Goal: Task Accomplishment & Management: Use online tool/utility

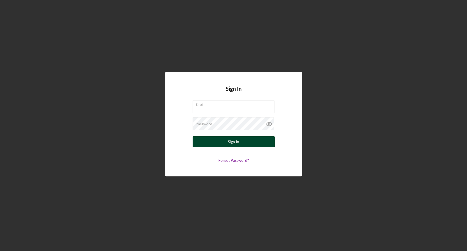
type input "[EMAIL_ADDRESS][DOMAIN_NAME]"
click at [249, 141] on button "Sign In" at bounding box center [234, 141] width 82 height 11
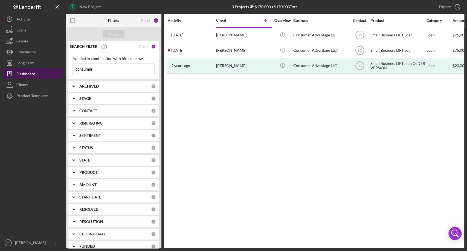
click at [23, 72] on div "Dashboard" at bounding box center [25, 74] width 19 height 12
click at [144, 44] on div "Clear" at bounding box center [143, 46] width 9 height 4
click at [112, 34] on div "Apply" at bounding box center [114, 34] width 10 height 8
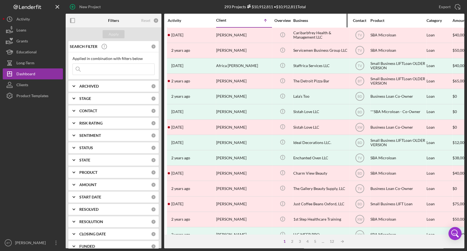
click at [295, 19] on div "Business" at bounding box center [321, 20] width 55 height 4
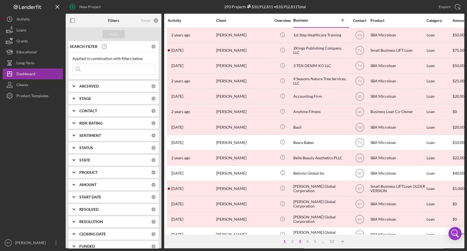
click at [299, 241] on div "3" at bounding box center [300, 241] width 8 height 4
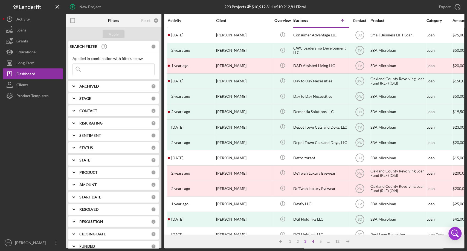
click at [313, 241] on div "4" at bounding box center [313, 241] width 8 height 4
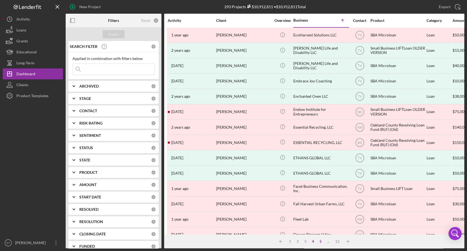
click at [320, 241] on div "5" at bounding box center [321, 241] width 8 height 4
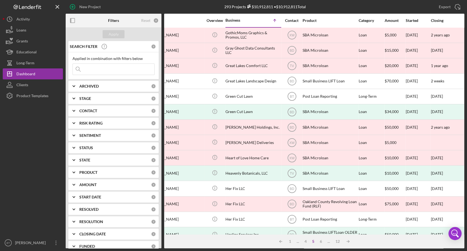
scroll to position [0, 70]
